Goal: Task Accomplishment & Management: Manage account settings

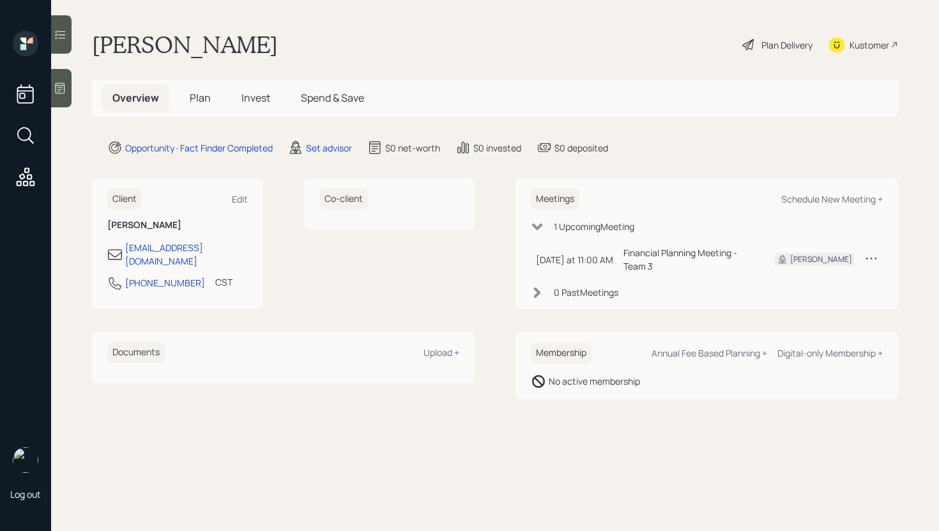
click at [58, 100] on div at bounding box center [61, 88] width 20 height 38
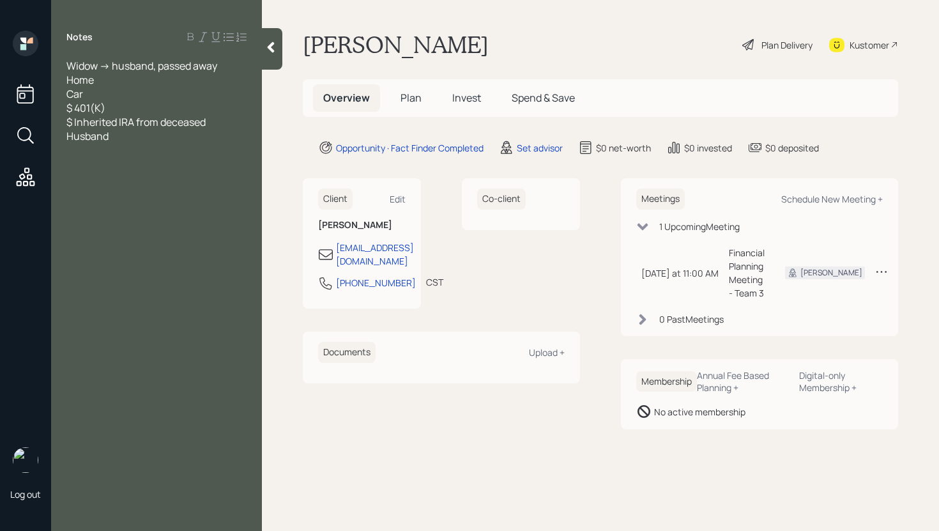
click at [117, 82] on div "Widow -> husband, passed away Home Car $ 401(K) $ Inherited IRA from deceased H…" at bounding box center [156, 101] width 180 height 84
click at [68, 77] on span "Widow -> husband, passed away Home Car $ 401(K) $ Inherited IRA from deceased H…" at bounding box center [141, 101] width 151 height 84
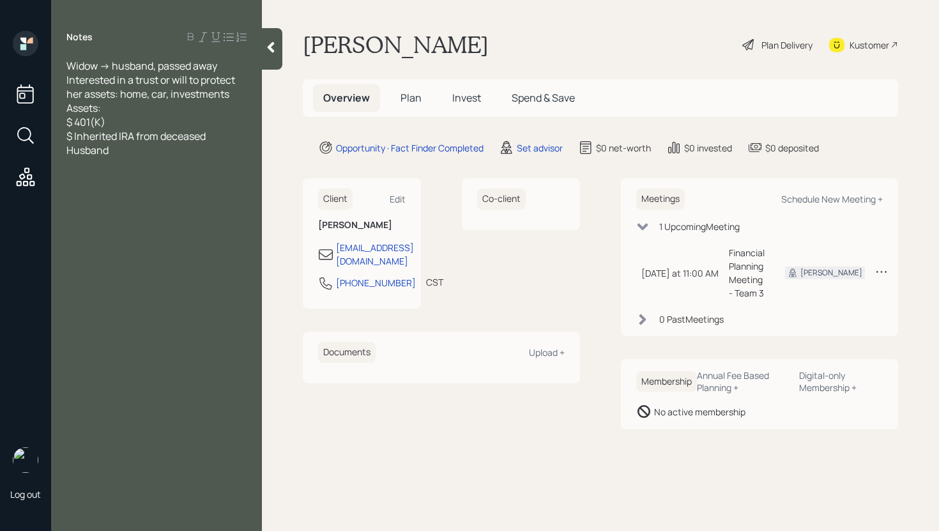
click at [138, 147] on div "Assets: $ 401(K) $ Inherited IRA from deceased Husband" at bounding box center [156, 129] width 180 height 56
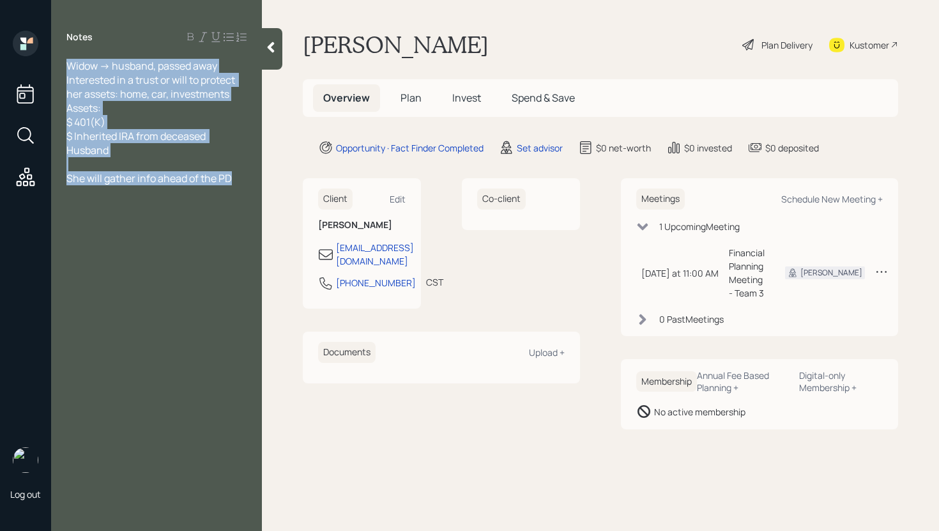
copy div "Widow -> husband, passed away Interested in a trust or will to protect her asse…"
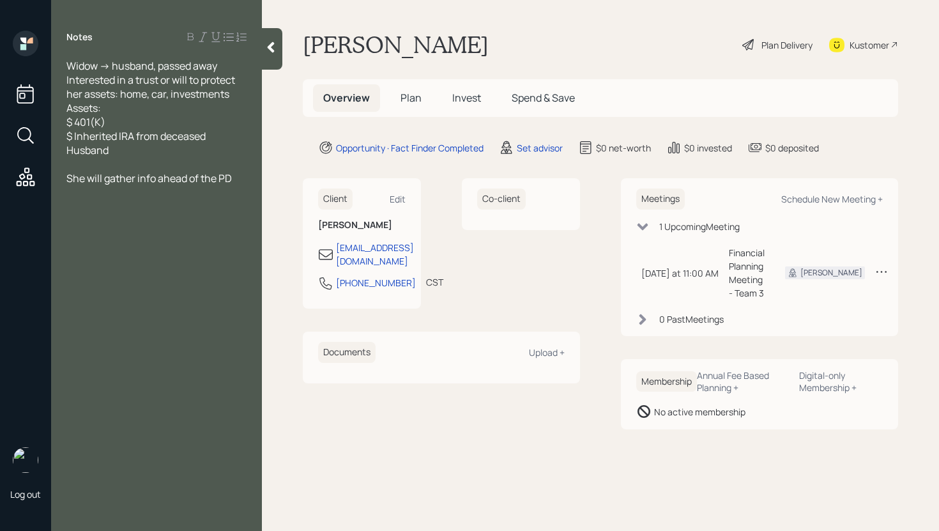
click at [268, 59] on div at bounding box center [272, 49] width 20 height 42
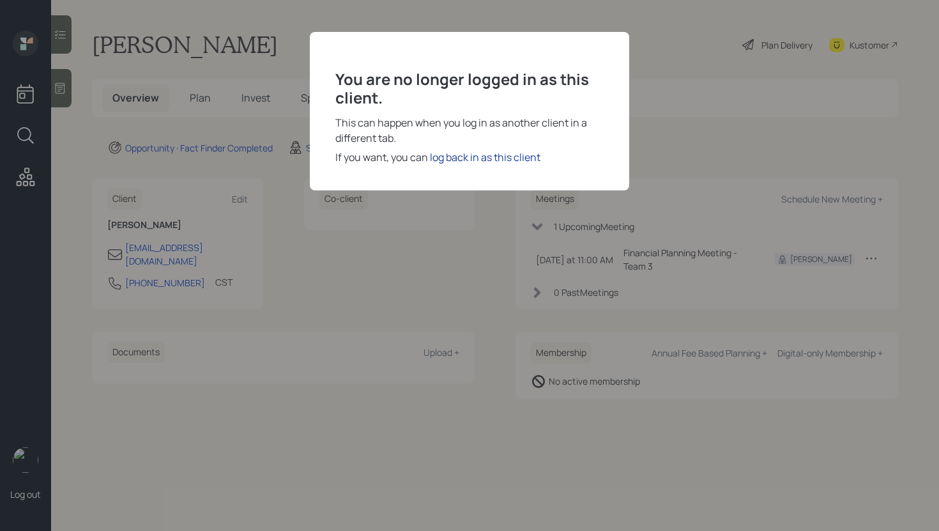
click at [461, 156] on div "log back in as this client" at bounding box center [485, 157] width 111 height 15
